Goal: Transaction & Acquisition: Purchase product/service

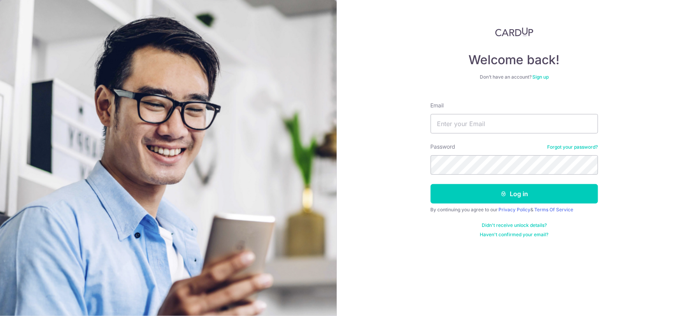
type input "[EMAIL_ADDRESS][DOMAIN_NAME]"
click at [431, 184] on button "Log in" at bounding box center [514, 193] width 167 height 19
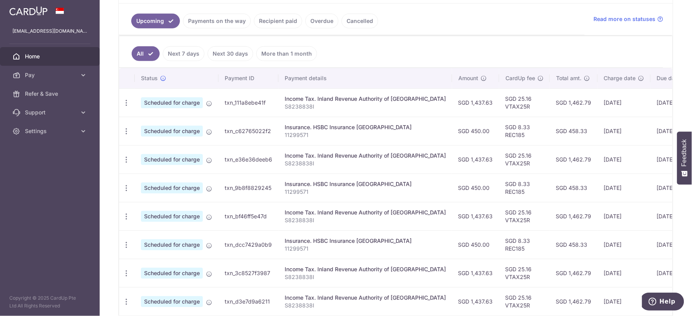
scroll to position [173, 0]
drag, startPoint x: 286, startPoint y: 98, endPoint x: 354, endPoint y: 109, distance: 69.4
click at [351, 108] on td "Income Tax. Inland Revenue Authority of Singapore S8238838I" at bounding box center [365, 102] width 174 height 28
click at [400, 110] on p "S8238838I" at bounding box center [365, 106] width 161 height 8
drag, startPoint x: 423, startPoint y: 100, endPoint x: 465, endPoint y: 103, distance: 41.8
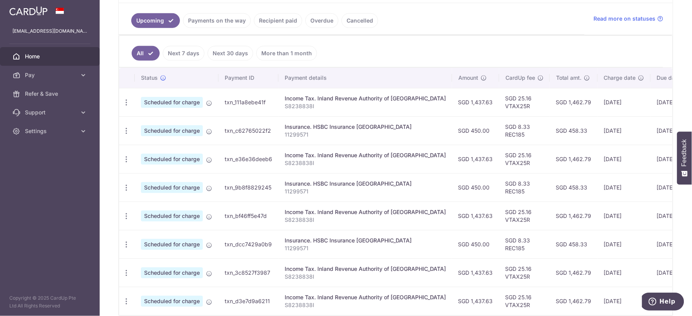
click at [465, 103] on tr "Update payment Cancel payment Scheduled for charge txn_111a8ebe41f Income Tax. …" at bounding box center [436, 102] width 635 height 28
click at [550, 108] on td "SGD 1,462.79" at bounding box center [574, 102] width 48 height 28
drag, startPoint x: 663, startPoint y: 99, endPoint x: 333, endPoint y: 100, distance: 330.7
click at [338, 98] on tr "Update payment Cancel payment Scheduled for charge txn_111a8ebe41f Income Tax. …" at bounding box center [436, 102] width 635 height 28
click at [328, 111] on td "Income Tax. Inland Revenue Authority of Singapore S8238838I" at bounding box center [365, 102] width 174 height 28
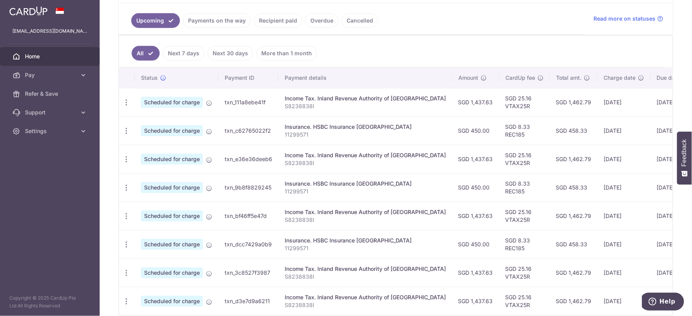
drag, startPoint x: 661, startPoint y: 106, endPoint x: 145, endPoint y: 95, distance: 515.4
click at [145, 95] on tr "Update payment Cancel payment Scheduled for charge txn_111a8ebe41f Income Tax. …" at bounding box center [436, 102] width 635 height 28
click at [655, 120] on td "[DATE]" at bounding box center [673, 130] width 44 height 28
drag, startPoint x: 660, startPoint y: 109, endPoint x: 119, endPoint y: 99, distance: 541.1
click at [119, 99] on tr "Update payment Cancel payment Scheduled for charge txn_111a8ebe41f Income Tax. …" at bounding box center [436, 102] width 635 height 28
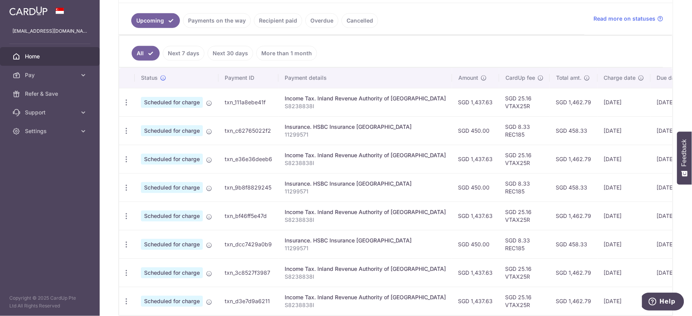
click at [620, 113] on td "[DATE]" at bounding box center [624, 102] width 53 height 28
click at [662, 107] on td "26/10/2025" at bounding box center [673, 102] width 44 height 28
click at [664, 104] on td "26/10/2025" at bounding box center [673, 102] width 44 height 28
drag, startPoint x: 664, startPoint y: 104, endPoint x: 133, endPoint y: 102, distance: 530.8
click at [133, 102] on tr "Update payment Cancel payment Scheduled for charge txn_111a8ebe41f Income Tax. …" at bounding box center [436, 102] width 635 height 28
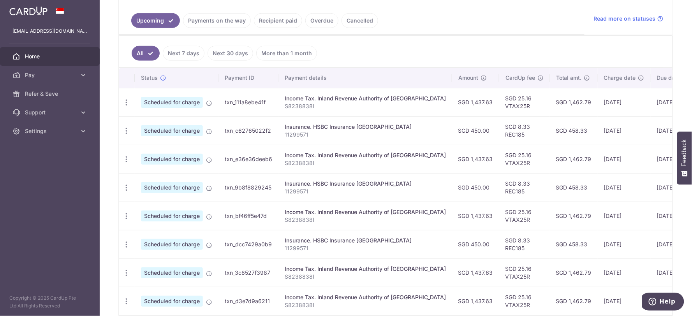
drag, startPoint x: 659, startPoint y: 160, endPoint x: 253, endPoint y: 153, distance: 406.3
click at [254, 153] on tr "Update payment Cancel payment Scheduled for charge txn_e36e36deeb6 Income Tax. …" at bounding box center [436, 159] width 635 height 28
click at [212, 17] on link "Payments on the way" at bounding box center [217, 20] width 68 height 15
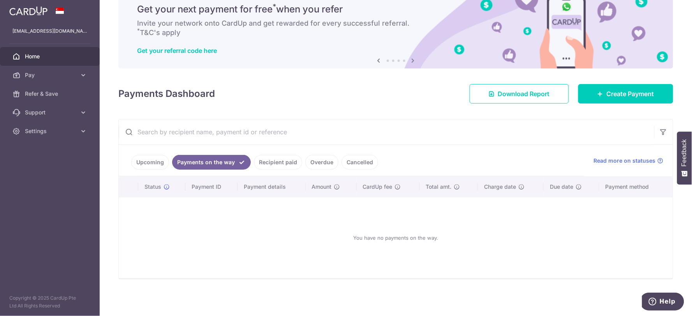
scroll to position [32, 0]
click at [277, 160] on link "Recipient paid" at bounding box center [278, 162] width 48 height 15
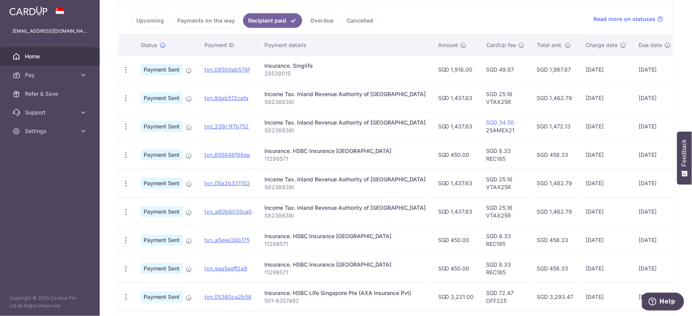
scroll to position [130, 0]
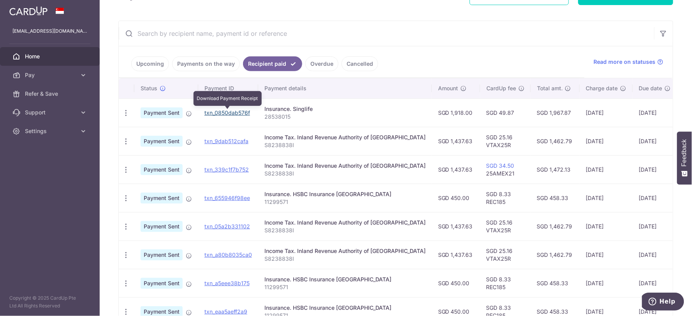
drag, startPoint x: 226, startPoint y: 113, endPoint x: 383, endPoint y: 33, distance: 176.4
click at [226, 113] on link "txn_0850dab576f" at bounding box center [227, 112] width 46 height 7
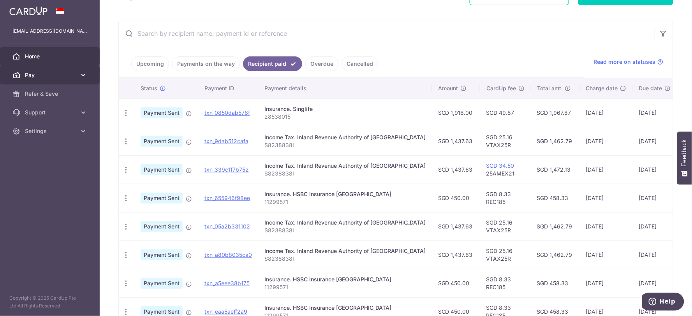
click at [40, 72] on span "Pay" at bounding box center [50, 75] width 51 height 8
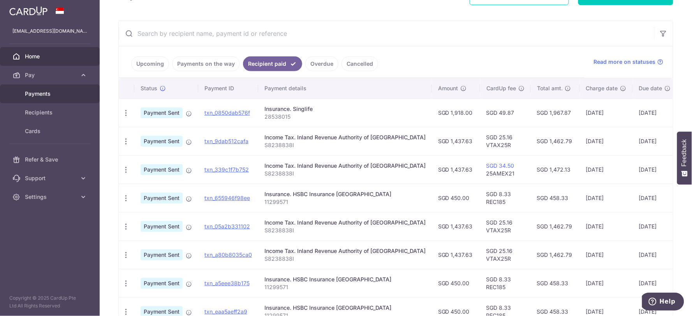
click at [42, 97] on span "Payments" at bounding box center [50, 94] width 51 height 8
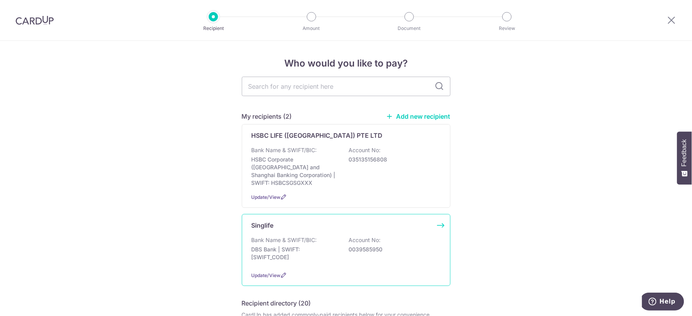
click at [264, 225] on div "Singlife Bank Name & SWIFT/BIC: DBS Bank | SWIFT: DBSSSGSGXXX Account No: 00395…" at bounding box center [346, 250] width 209 height 72
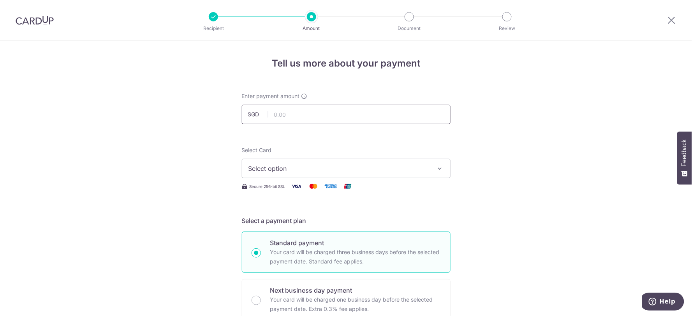
paste input "191.00"
type input "191.00"
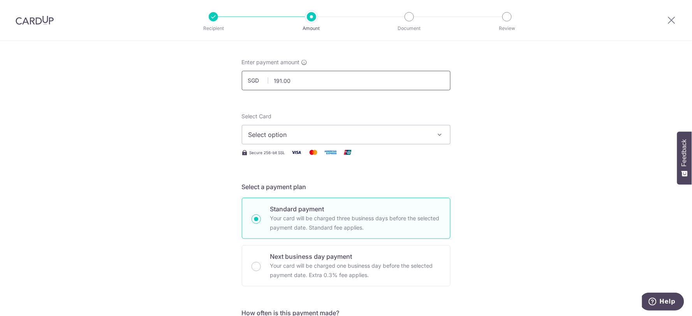
scroll to position [86, 0]
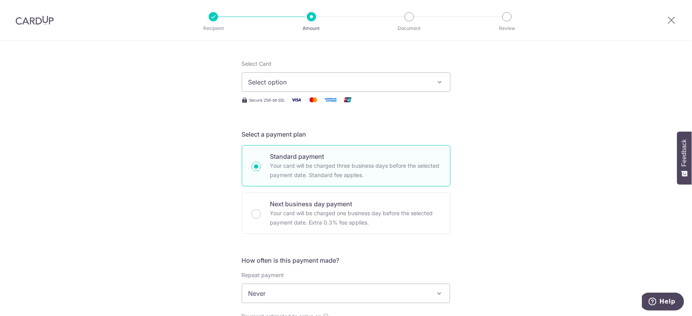
click at [304, 79] on span "Select option" at bounding box center [338, 82] width 181 height 9
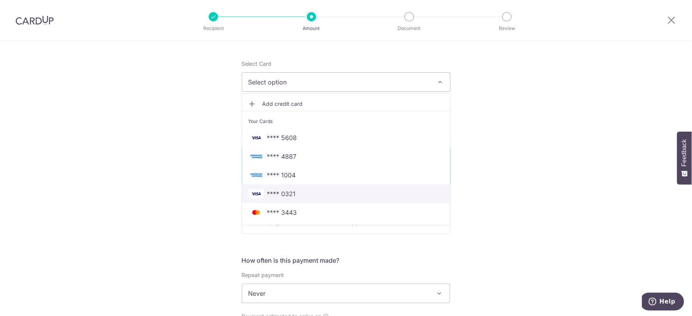
click at [281, 195] on span "**** 0321" at bounding box center [281, 193] width 29 height 9
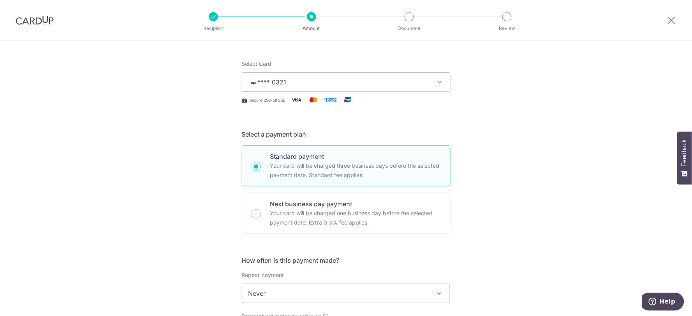
click at [571, 186] on div "Tell us more about your payment Enter payment amount SGD 191.00 191.00 Select C…" at bounding box center [346, 306] width 692 height 705
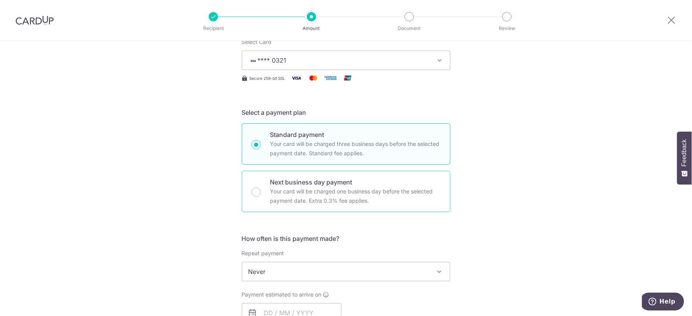
scroll to position [173, 0]
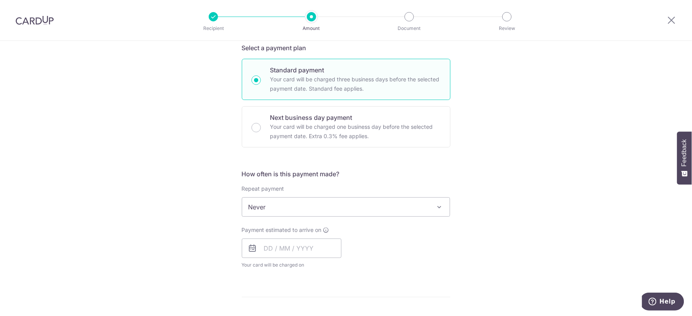
click at [305, 211] on span "Never" at bounding box center [346, 207] width 208 height 19
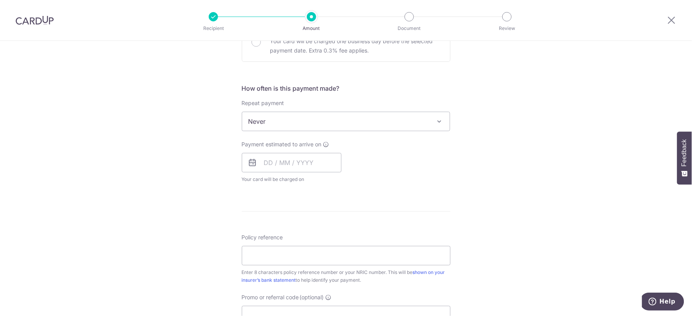
scroll to position [259, 0]
click at [281, 161] on input "text" at bounding box center [292, 161] width 100 height 19
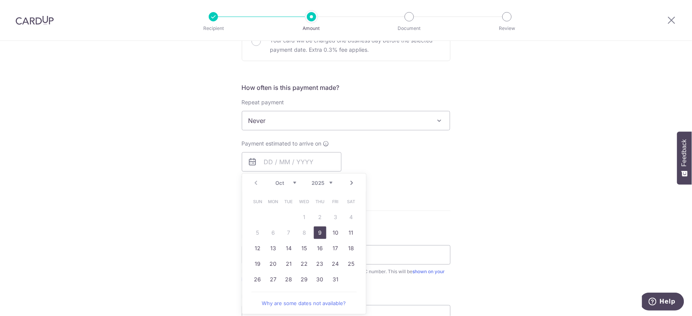
click at [318, 233] on link "9" at bounding box center [320, 233] width 12 height 12
type input "[DATE]"
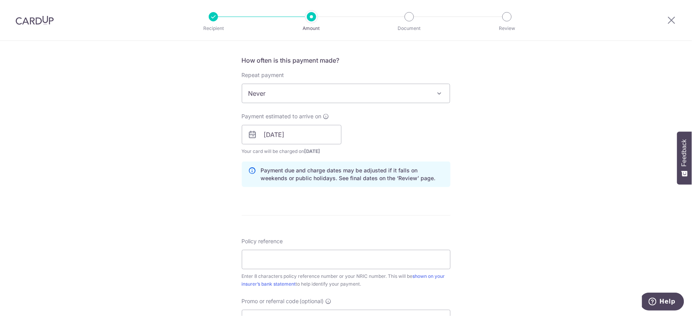
scroll to position [389, 0]
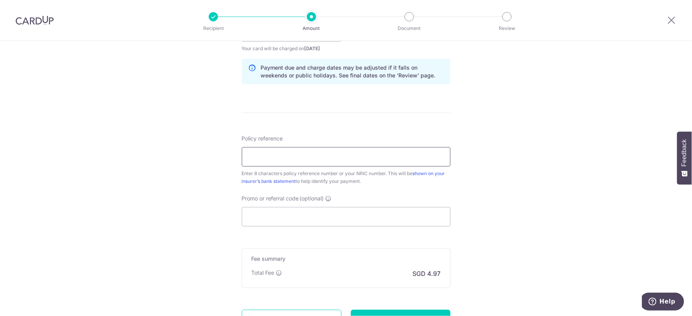
click at [292, 161] on input "Policy reference" at bounding box center [346, 156] width 209 height 19
click at [538, 193] on div "Tell us more about your payment Enter payment amount SGD 191.00 191.00 Select C…" at bounding box center [346, 19] width 692 height 736
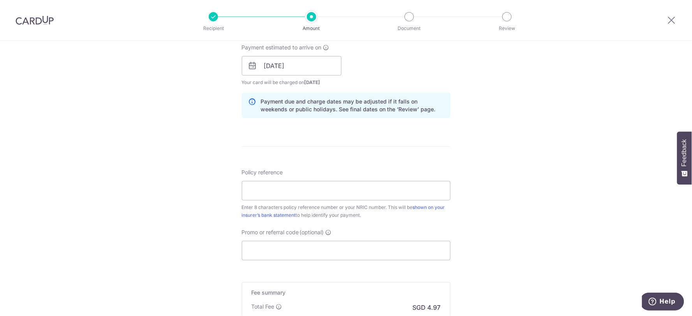
scroll to position [303, 0]
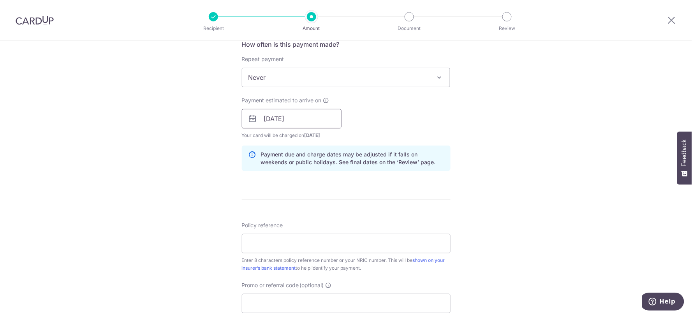
click at [294, 123] on input "09/10/2025" at bounding box center [292, 118] width 100 height 19
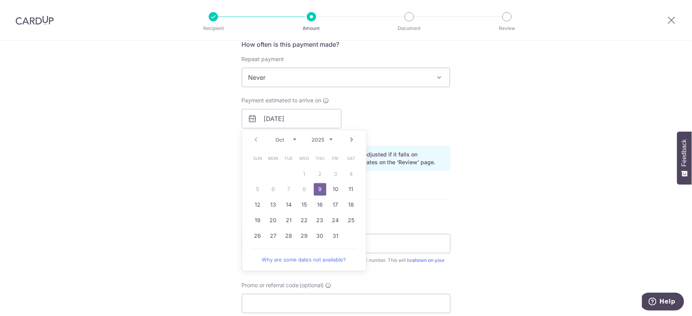
click at [259, 188] on table "Sun Mon Tue Wed Thu Fri Sat 1 2 3 4 5 6 7 8 9 10 11 12 13 14 15 16 17 18 19 20 …" at bounding box center [304, 197] width 109 height 93
click at [291, 188] on table "Sun Mon Tue Wed Thu Fri Sat 1 2 3 4 5 6 7 8 9 10 11 12 13 14 15 16 17 18 19 20 …" at bounding box center [304, 197] width 109 height 93
click at [300, 188] on table "Sun Mon Tue Wed Thu Fri Sat 1 2 3 4 5 6 7 8 9 10 11 12 13 14 15 16 17 18 19 20 …" at bounding box center [304, 197] width 109 height 93
click at [297, 187] on table "Sun Mon Tue Wed Thu Fri Sat 1 2 3 4 5 6 7 8 9 10 11 12 13 14 15 16 17 18 19 20 …" at bounding box center [304, 197] width 109 height 93
click at [302, 187] on table "Sun Mon Tue Wed Thu Fri Sat 1 2 3 4 5 6 7 8 9 10 11 12 13 14 15 16 17 18 19 20 …" at bounding box center [304, 197] width 109 height 93
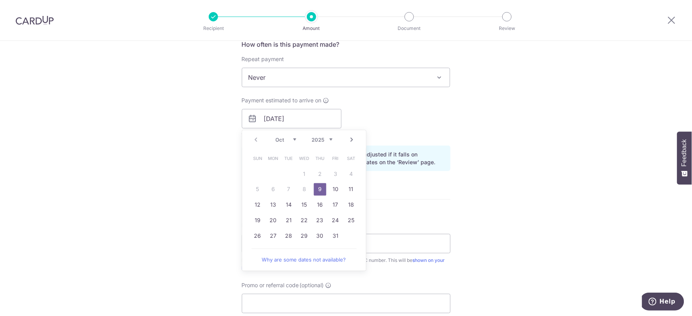
click at [319, 189] on link "9" at bounding box center [320, 189] width 12 height 12
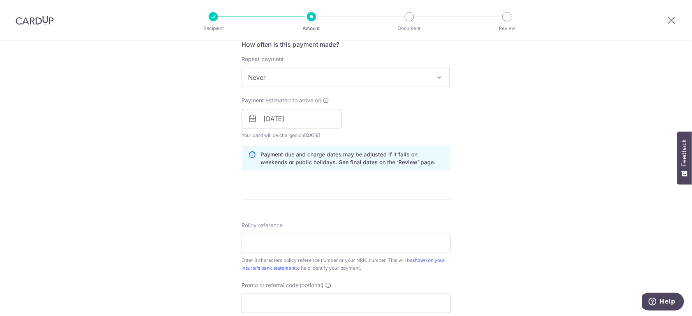
click at [263, 187] on form "Enter payment amount SGD 191.00 191.00 Select Card **** 0321 Add credit card Yo…" at bounding box center [346, 114] width 209 height 648
click at [305, 118] on input "09/10/2025" at bounding box center [292, 118] width 100 height 19
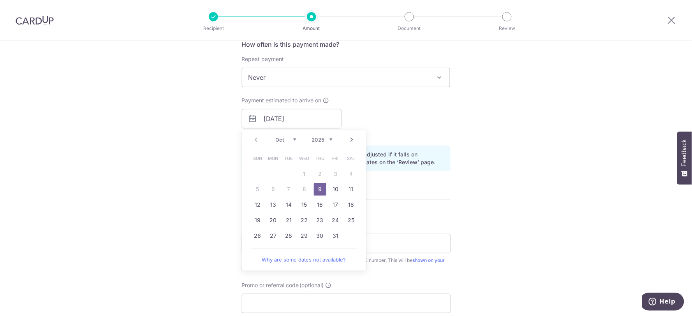
click at [314, 187] on link "9" at bounding box center [320, 189] width 12 height 12
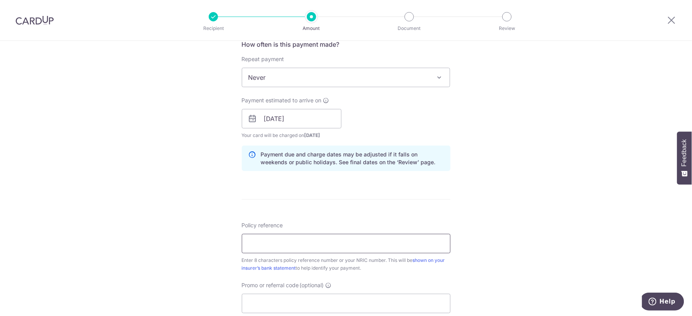
click at [278, 243] on input "Policy reference" at bounding box center [346, 243] width 209 height 19
click at [269, 246] on input "Policy reference" at bounding box center [346, 243] width 209 height 19
paste input "28538006"
type input "28538006"
click at [161, 226] on div "Tell us more about your payment Enter payment amount SGD 191.00 191.00 Select C…" at bounding box center [346, 106] width 692 height 736
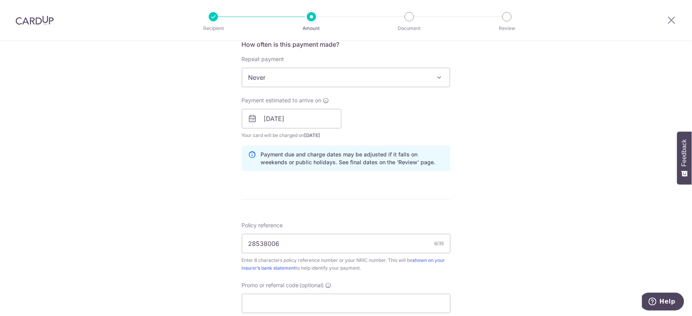
scroll to position [389, 0]
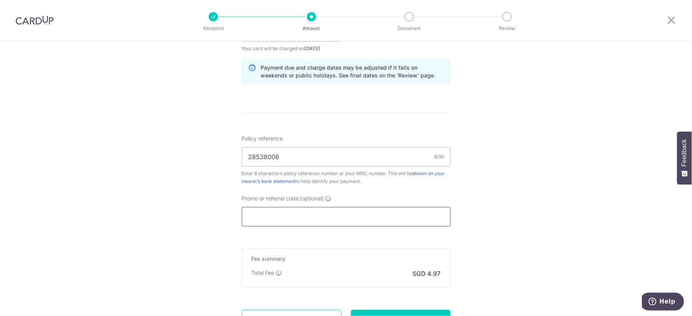
click at [289, 213] on input "Promo or referral code (optional)" at bounding box center [346, 216] width 209 height 19
paste input "REC185"
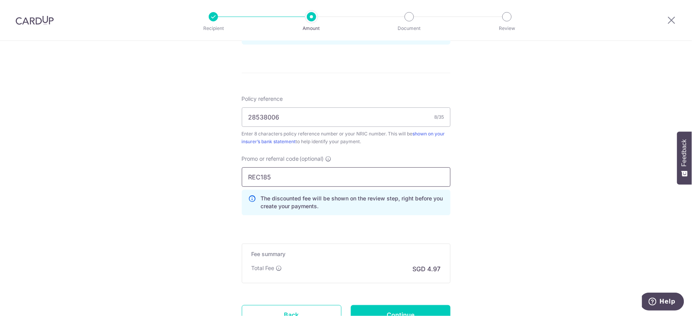
scroll to position [496, 0]
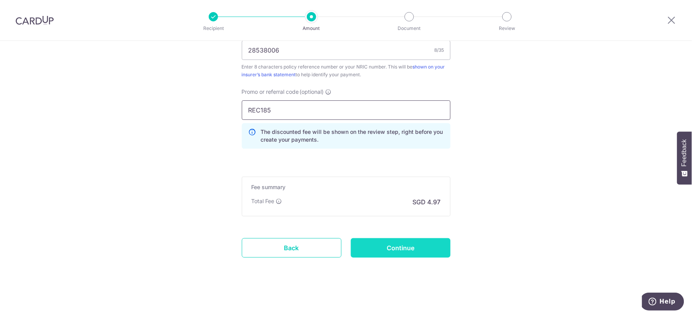
type input "REC185"
click at [386, 250] on input "Continue" at bounding box center [401, 247] width 100 height 19
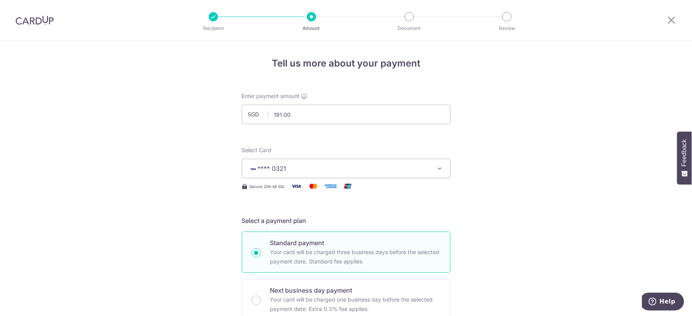
scroll to position [507, 0]
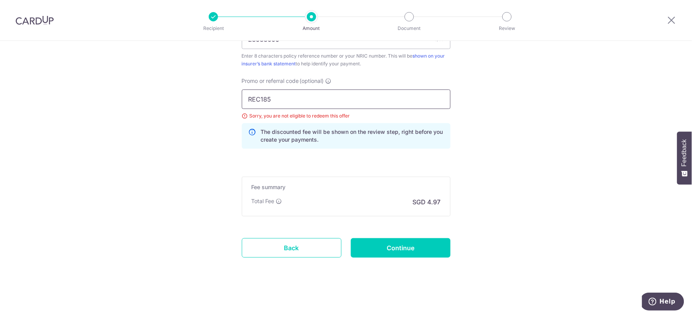
click at [251, 96] on input "REC185" at bounding box center [346, 99] width 209 height 19
click at [255, 98] on input "REC185" at bounding box center [346, 99] width 209 height 19
paste input "OFF22"
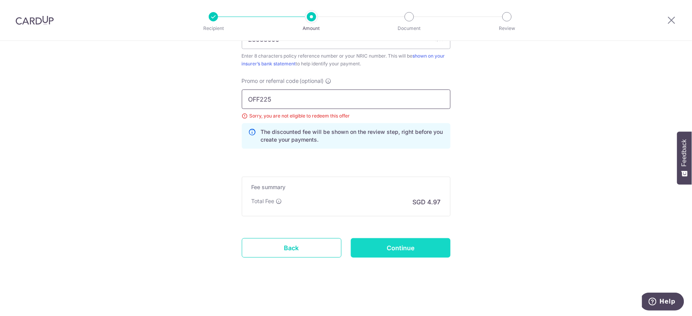
type input "OFF225"
click at [389, 247] on input "Continue" at bounding box center [401, 247] width 100 height 19
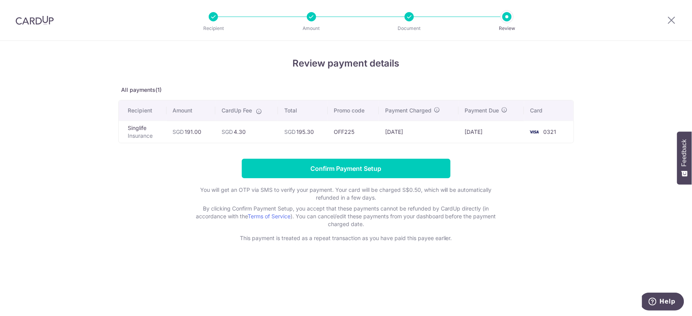
click at [90, 250] on div "Review payment details All payments(1) Recipient Amount CardUp Fee Total Promo …" at bounding box center [346, 178] width 692 height 275
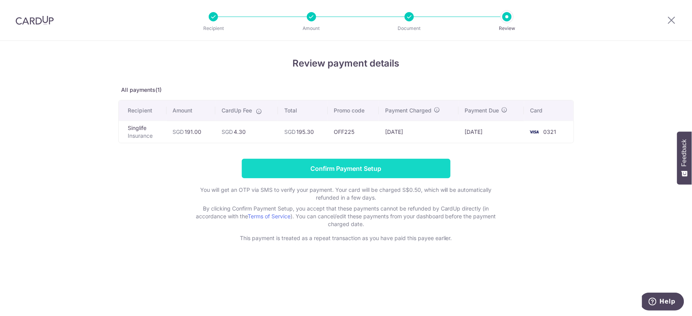
click at [339, 174] on input "Confirm Payment Setup" at bounding box center [346, 168] width 209 height 19
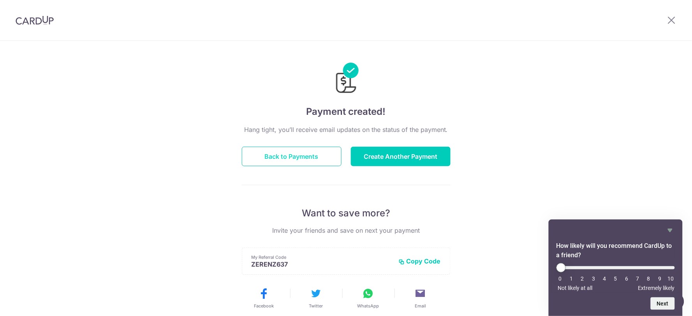
click at [283, 160] on button "Back to Payments" at bounding box center [292, 156] width 100 height 19
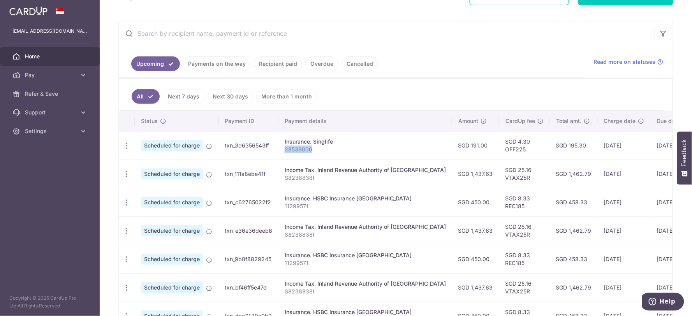
drag, startPoint x: 328, startPoint y: 153, endPoint x: 282, endPoint y: 150, distance: 46.1
click at [282, 150] on td "Insurance. Singlife 28538006" at bounding box center [365, 145] width 174 height 28
drag, startPoint x: 542, startPoint y: 145, endPoint x: 559, endPoint y: 145, distance: 17.1
click at [559, 145] on td "SGD 195.30" at bounding box center [574, 145] width 48 height 28
click at [554, 152] on td "SGD 195.30" at bounding box center [574, 145] width 48 height 28
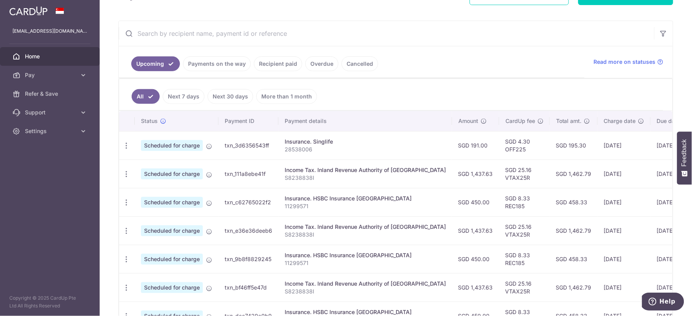
drag, startPoint x: 542, startPoint y: 147, endPoint x: 559, endPoint y: 147, distance: 17.1
click at [559, 147] on td "SGD 195.30" at bounding box center [574, 145] width 48 height 28
click at [550, 148] on td "SGD 195.30" at bounding box center [574, 145] width 48 height 28
drag, startPoint x: 540, startPoint y: 147, endPoint x: 557, endPoint y: 147, distance: 17.1
click at [557, 147] on td "SGD 195.30" at bounding box center [574, 145] width 48 height 28
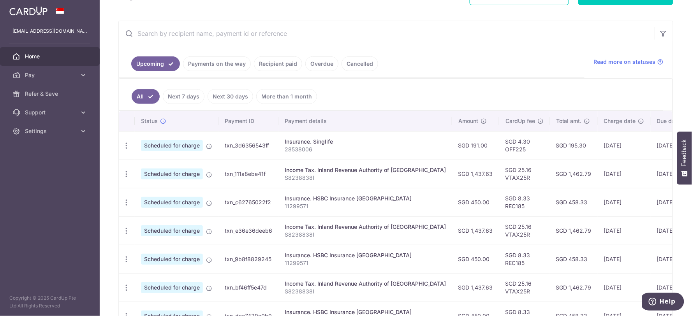
copy td "195.30"
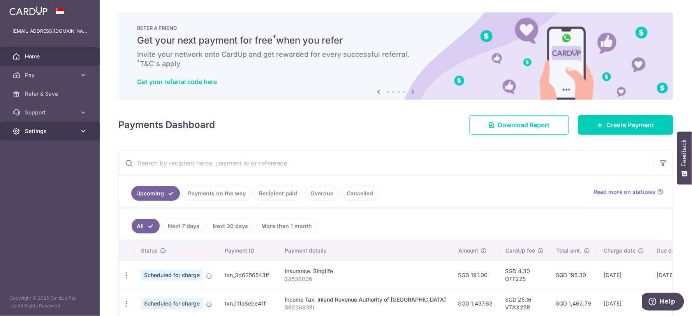
click at [36, 133] on span "Settings" at bounding box center [50, 131] width 51 height 8
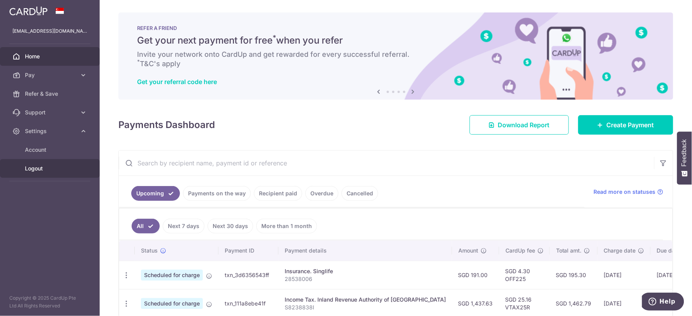
click at [37, 167] on span "Logout" at bounding box center [50, 169] width 51 height 8
